Goal: Information Seeking & Learning: Learn about a topic

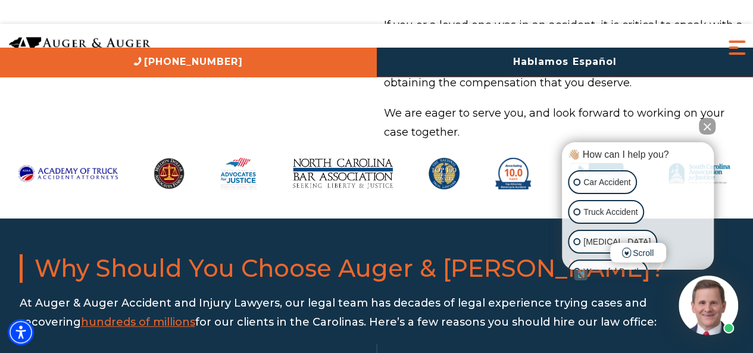
scroll to position [1213, 0]
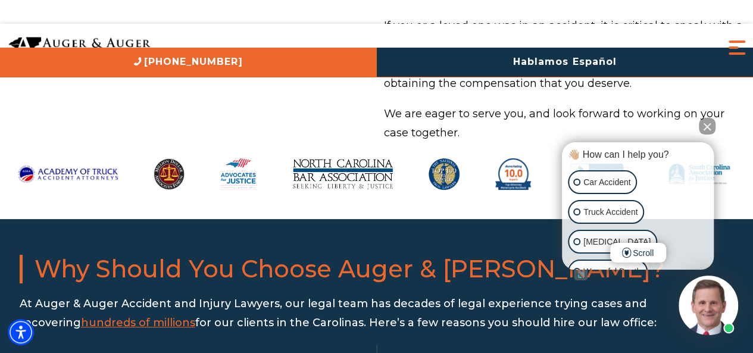
click at [710, 129] on button "Close Intaker Chat Widget" at bounding box center [707, 126] width 17 height 17
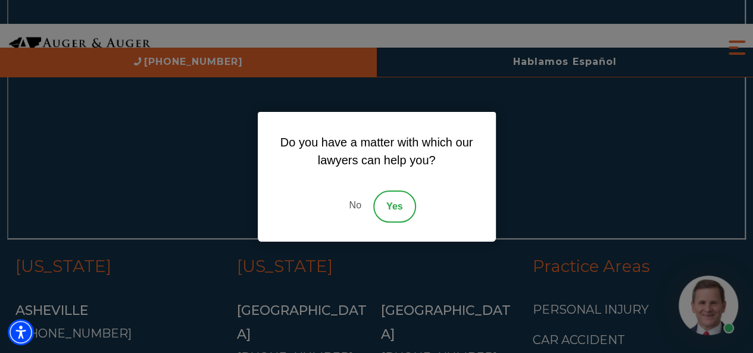
scroll to position [5170, 0]
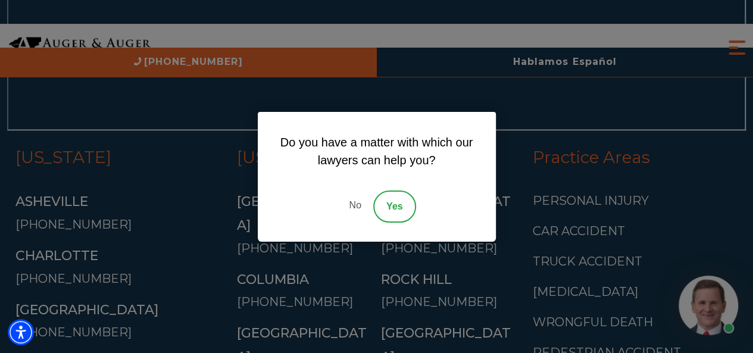
drag, startPoint x: 391, startPoint y: 204, endPoint x: 369, endPoint y: 214, distance: 24.0
click at [369, 214] on div "No Yes" at bounding box center [377, 207] width 200 height 32
drag, startPoint x: 389, startPoint y: 215, endPoint x: 420, endPoint y: 208, distance: 32.2
click at [419, 208] on div "No Yes" at bounding box center [377, 207] width 200 height 32
click at [355, 210] on link "No" at bounding box center [355, 207] width 36 height 32
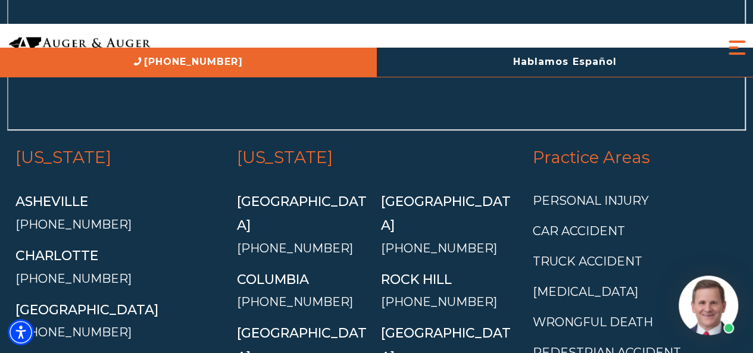
click at [519, 288] on div "South Carolina Charleston (843) 823-1504 Columbia (803) 470-5298 Greenville (86…" at bounding box center [376, 299] width 295 height 327
click at [711, 220] on li "Car Accident" at bounding box center [635, 230] width 205 height 21
